Goal: Obtain resource: Download file/media

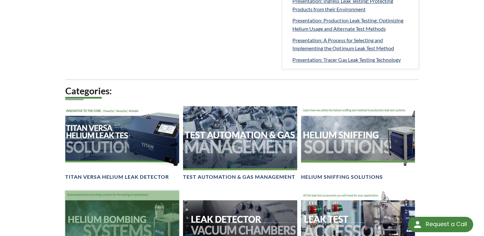
scroll to position [416, 0]
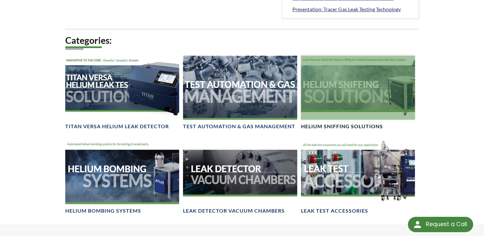
click at [355, 93] on div at bounding box center [358, 88] width 114 height 64
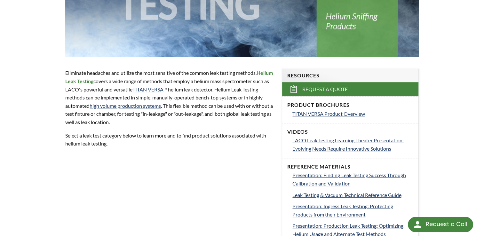
scroll to position [0, 0]
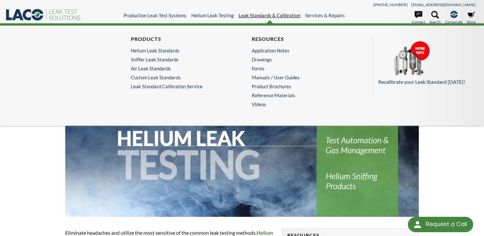
click at [251, 15] on link "Leak Standards & Calibration" at bounding box center [270, 15] width 62 height 6
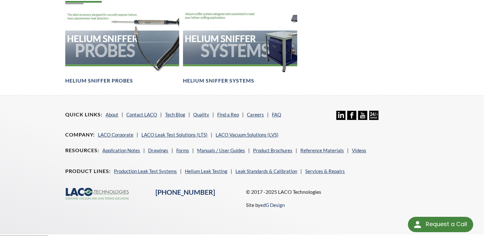
scroll to position [384, 0]
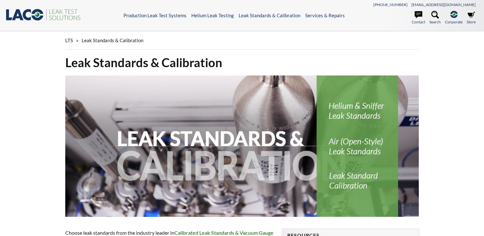
select select "Language Translate Widget"
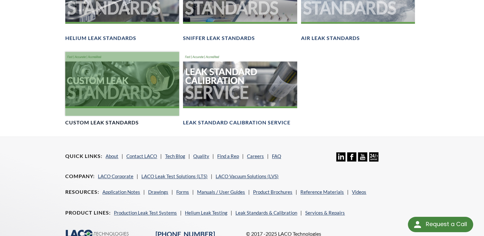
scroll to position [555, 0]
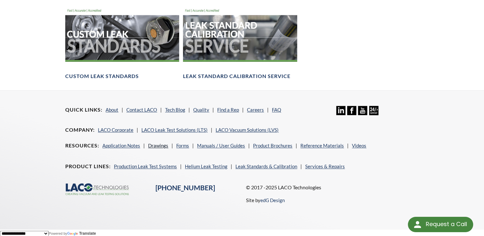
click at [153, 144] on link "Drawings" at bounding box center [158, 146] width 20 height 6
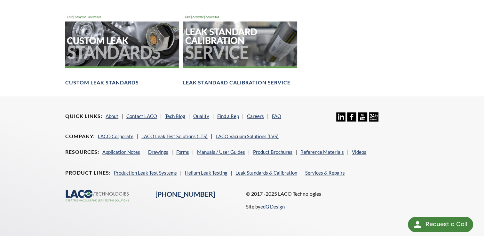
scroll to position [546, 0]
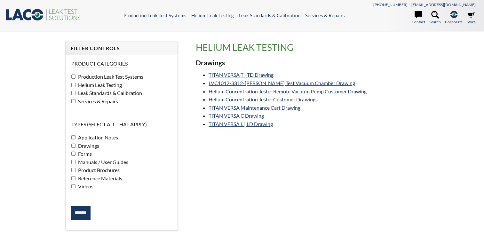
select select "Language Translate Widget"
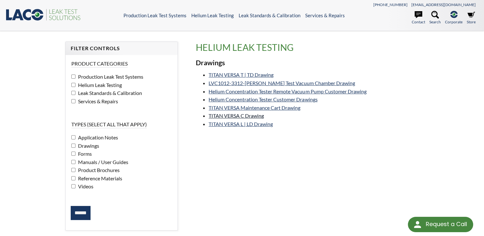
click at [226, 116] on link "TITAN VERSA C Drawing" at bounding box center [236, 116] width 55 height 6
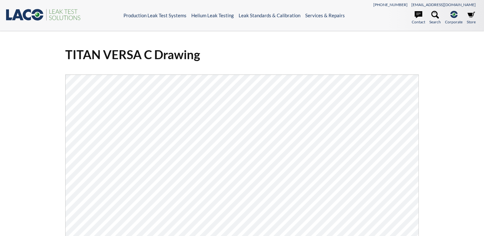
select select "Language Translate Widget"
